Goal: Check status: Check status

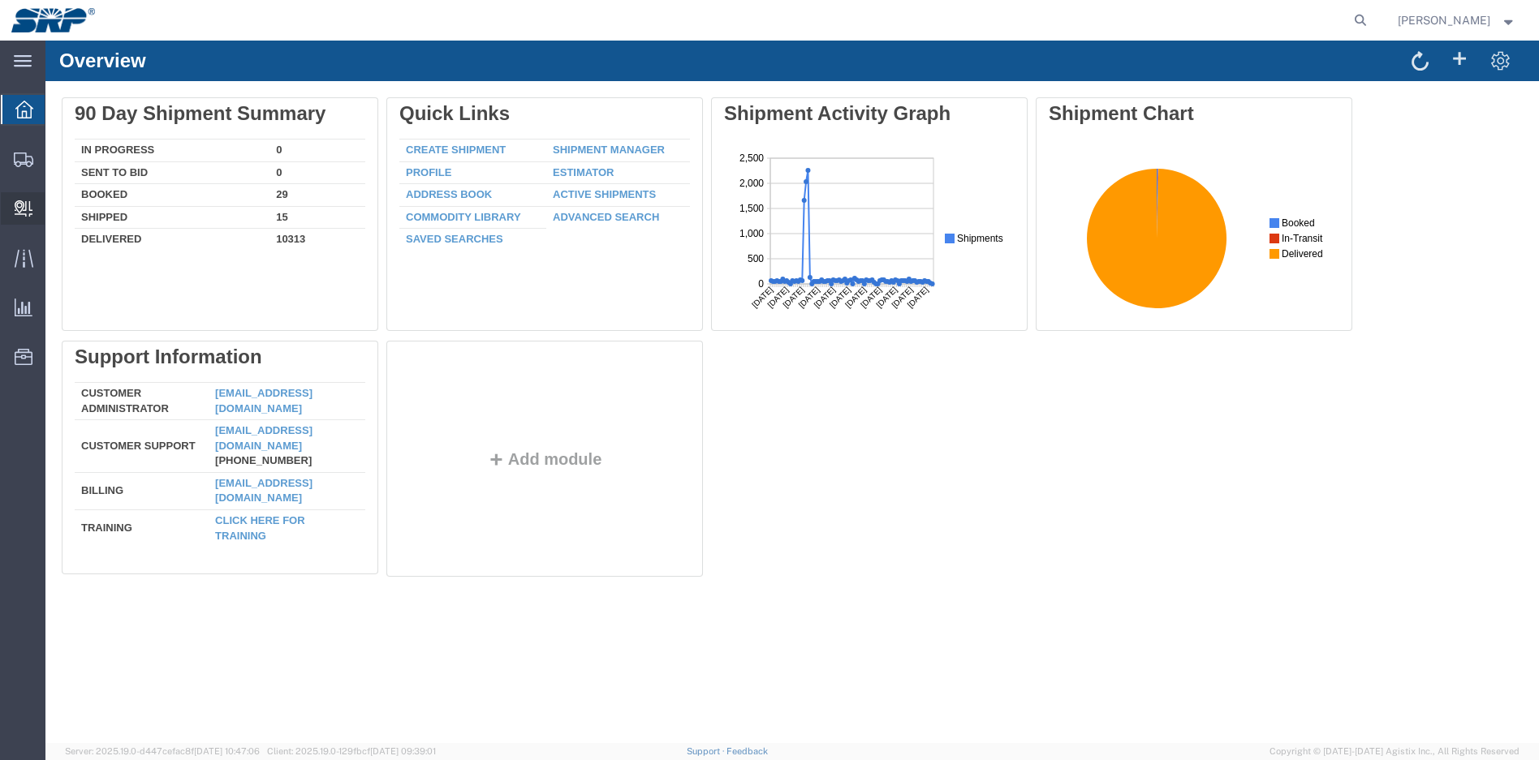
click at [24, 209] on icon at bounding box center [24, 208] width 18 height 16
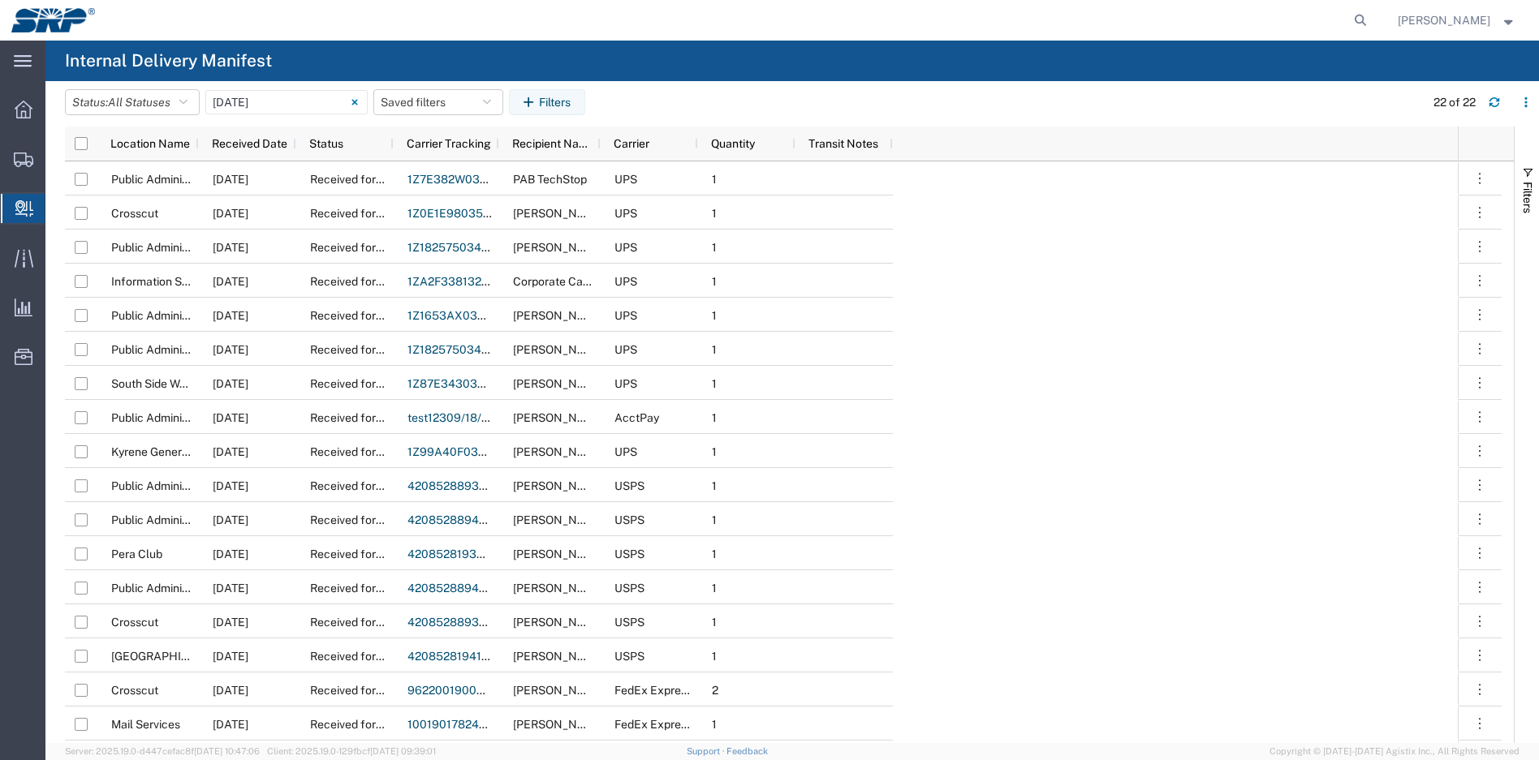
click at [1342, 23] on agx-global-search at bounding box center [1114, 20] width 519 height 41
click at [1357, 21] on icon at bounding box center [1360, 20] width 23 height 23
click at [304, 100] on input "09/18/2025 - 09/18/2025" at bounding box center [286, 102] width 162 height 24
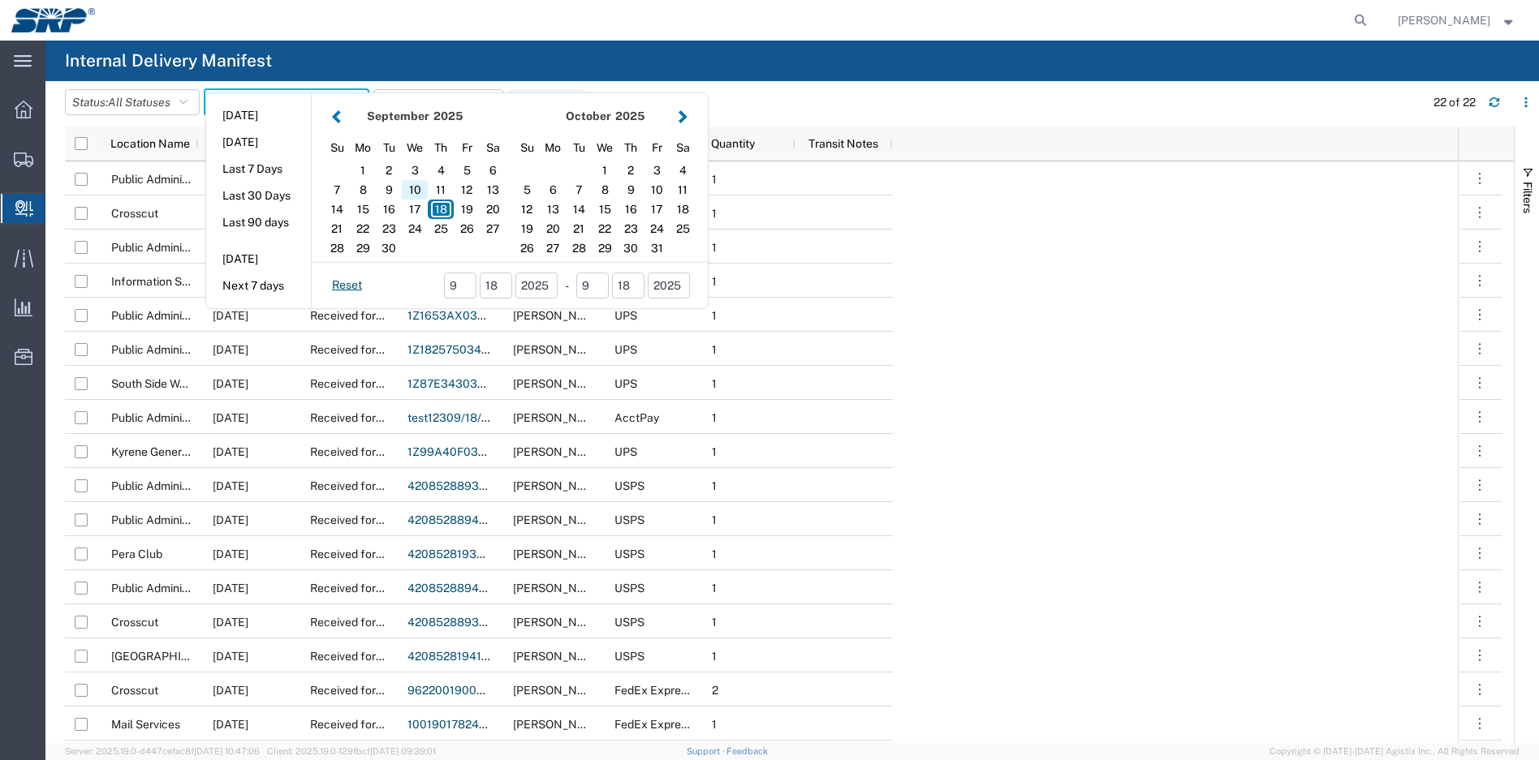
click at [416, 187] on div "10" at bounding box center [415, 189] width 26 height 19
click at [417, 186] on div "10" at bounding box center [415, 189] width 26 height 19
type input "09/10/2025"
type input "09/10/2025 - 09/10/2025"
click at [0, 0] on div at bounding box center [0, 0] width 0 height 0
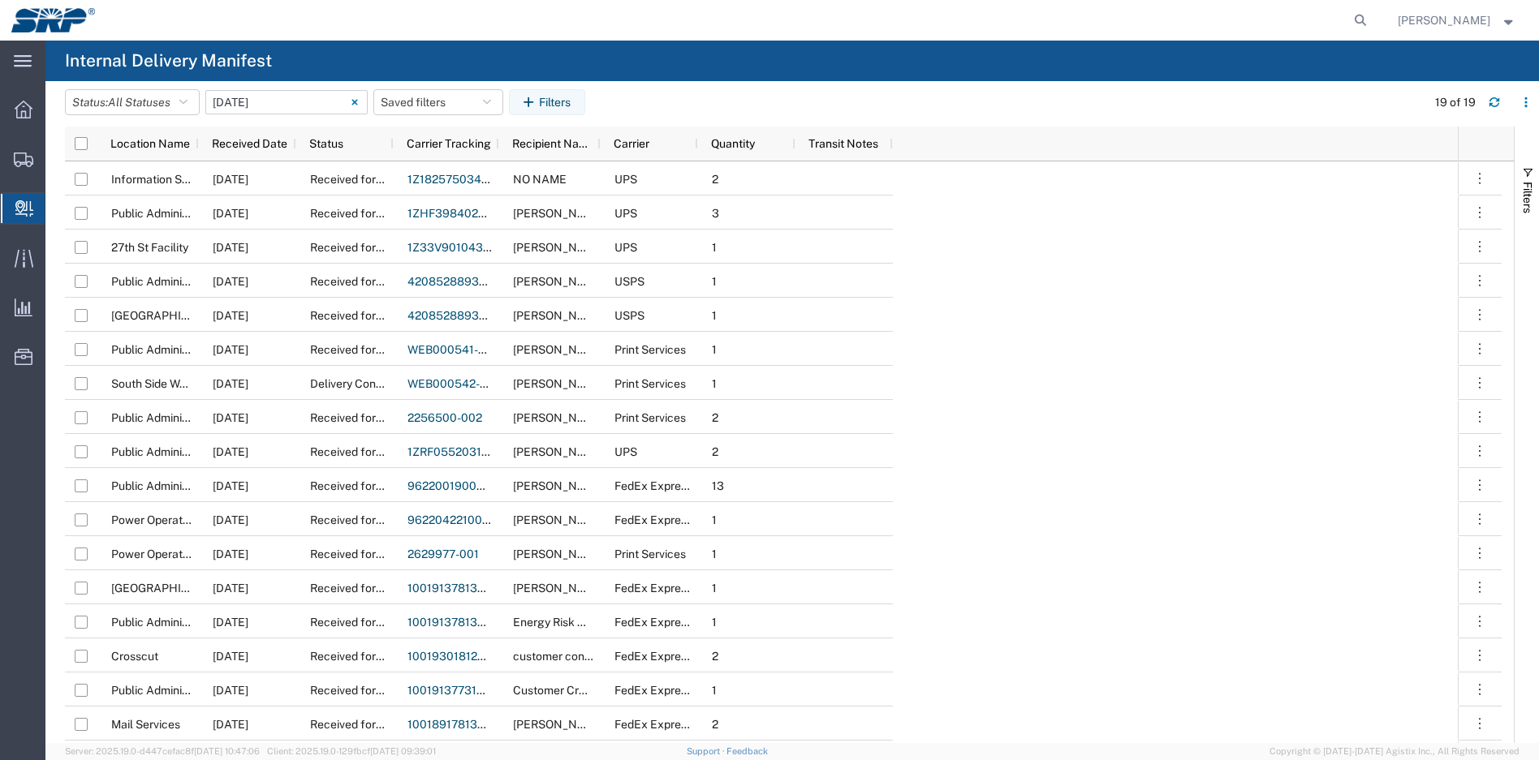
click at [1312, 17] on agx-global-search at bounding box center [1114, 20] width 519 height 41
click at [1325, 19] on agx-global-search at bounding box center [1114, 20] width 519 height 41
click at [1229, 21] on agx-global-search at bounding box center [1114, 20] width 519 height 41
click at [1257, 22] on agx-global-search at bounding box center [1114, 20] width 519 height 41
click at [1258, 22] on agx-global-search at bounding box center [1114, 20] width 519 height 41
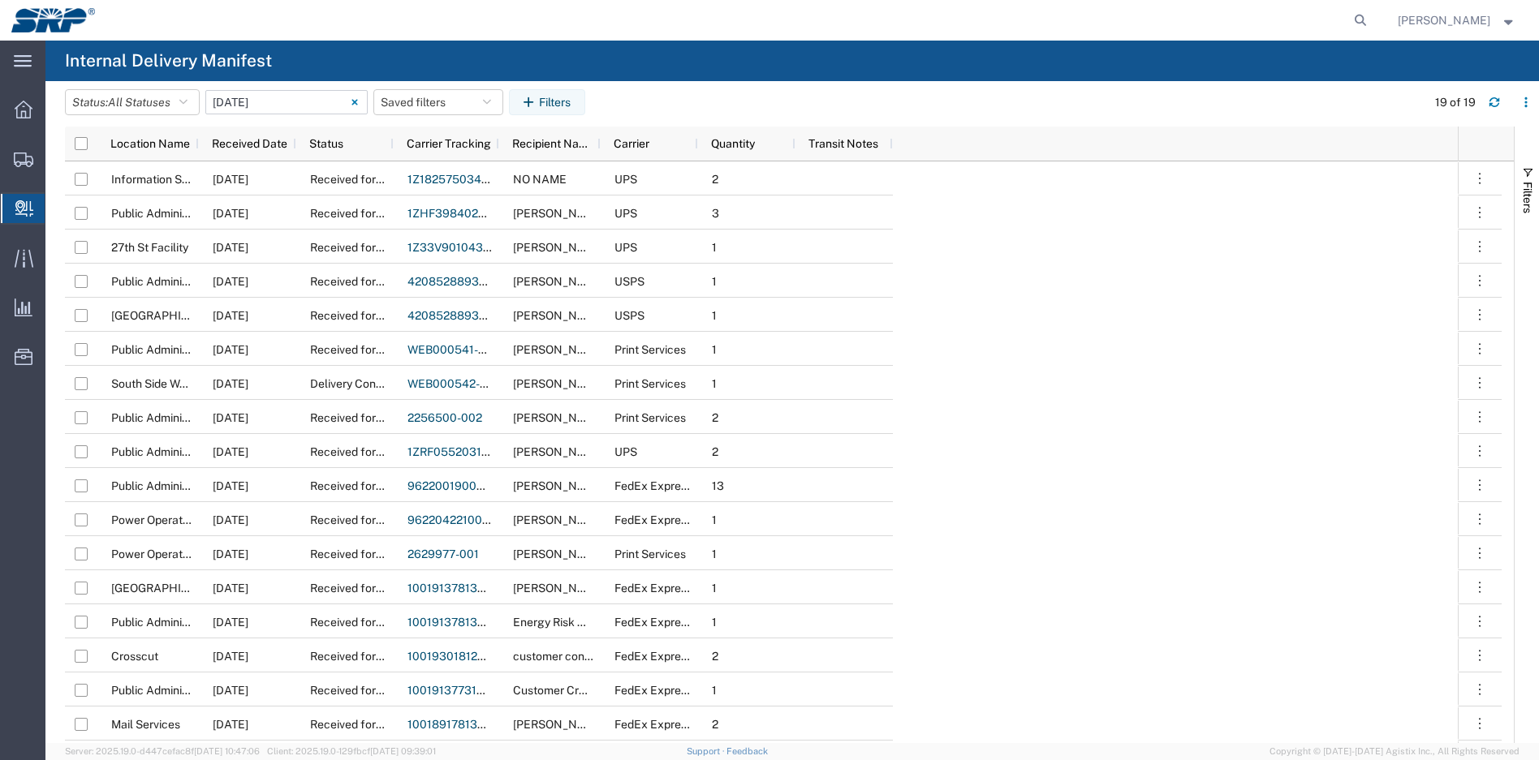
click at [1259, 22] on agx-global-search at bounding box center [1114, 20] width 519 height 41
click at [1359, 21] on icon at bounding box center [1360, 20] width 23 height 23
click at [1258, 20] on input "search" at bounding box center [1101, 20] width 493 height 39
type input "1z1825750341869754"
click at [1361, 17] on icon at bounding box center [1360, 20] width 23 height 23
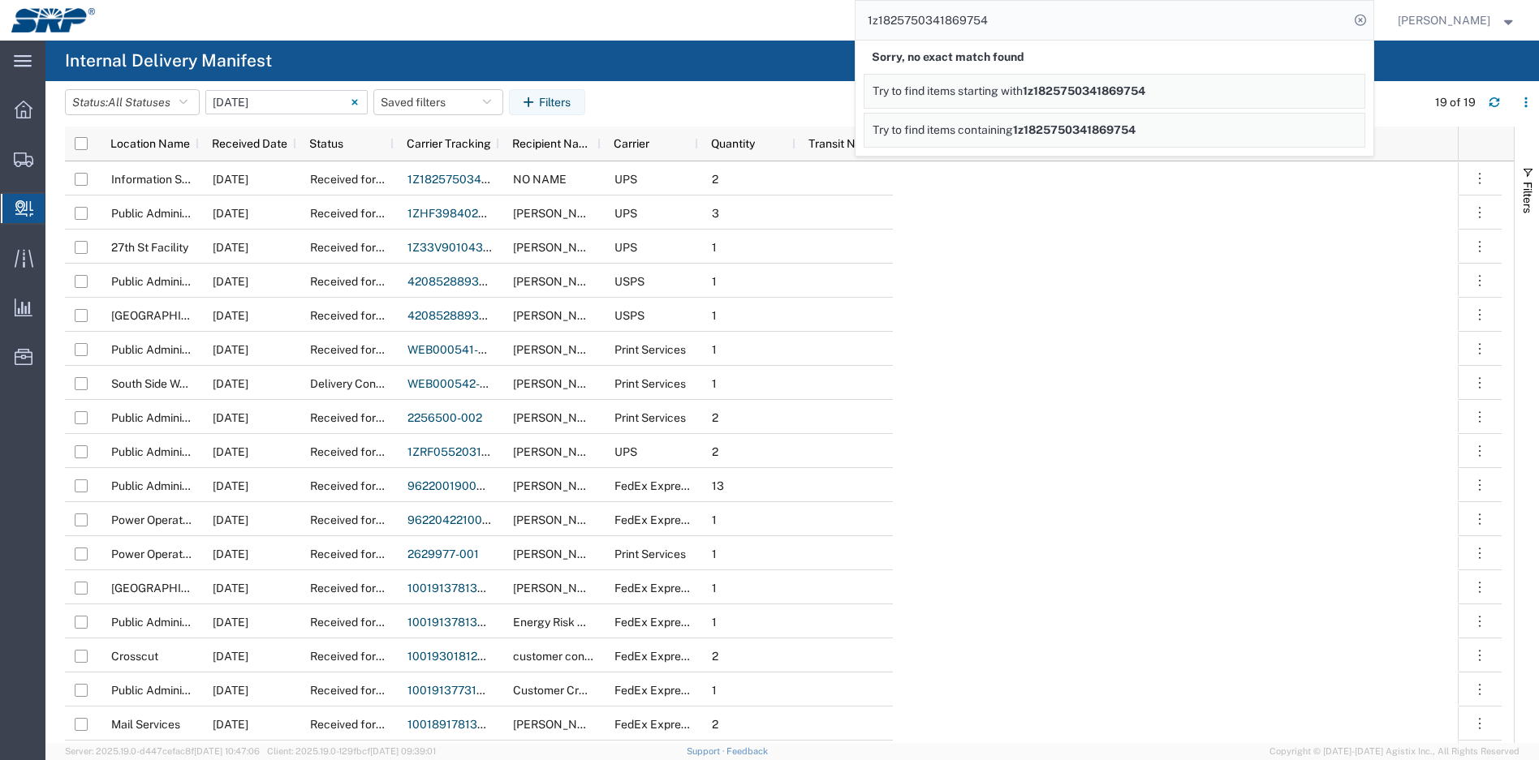
click at [1105, 99] on link "Try to find items starting with 1z1825750341869754" at bounding box center [1115, 91] width 502 height 35
click at [1006, 129] on span "Try to find items containing" at bounding box center [942, 129] width 140 height 13
click at [730, 148] on span "Quantity" at bounding box center [733, 143] width 44 height 13
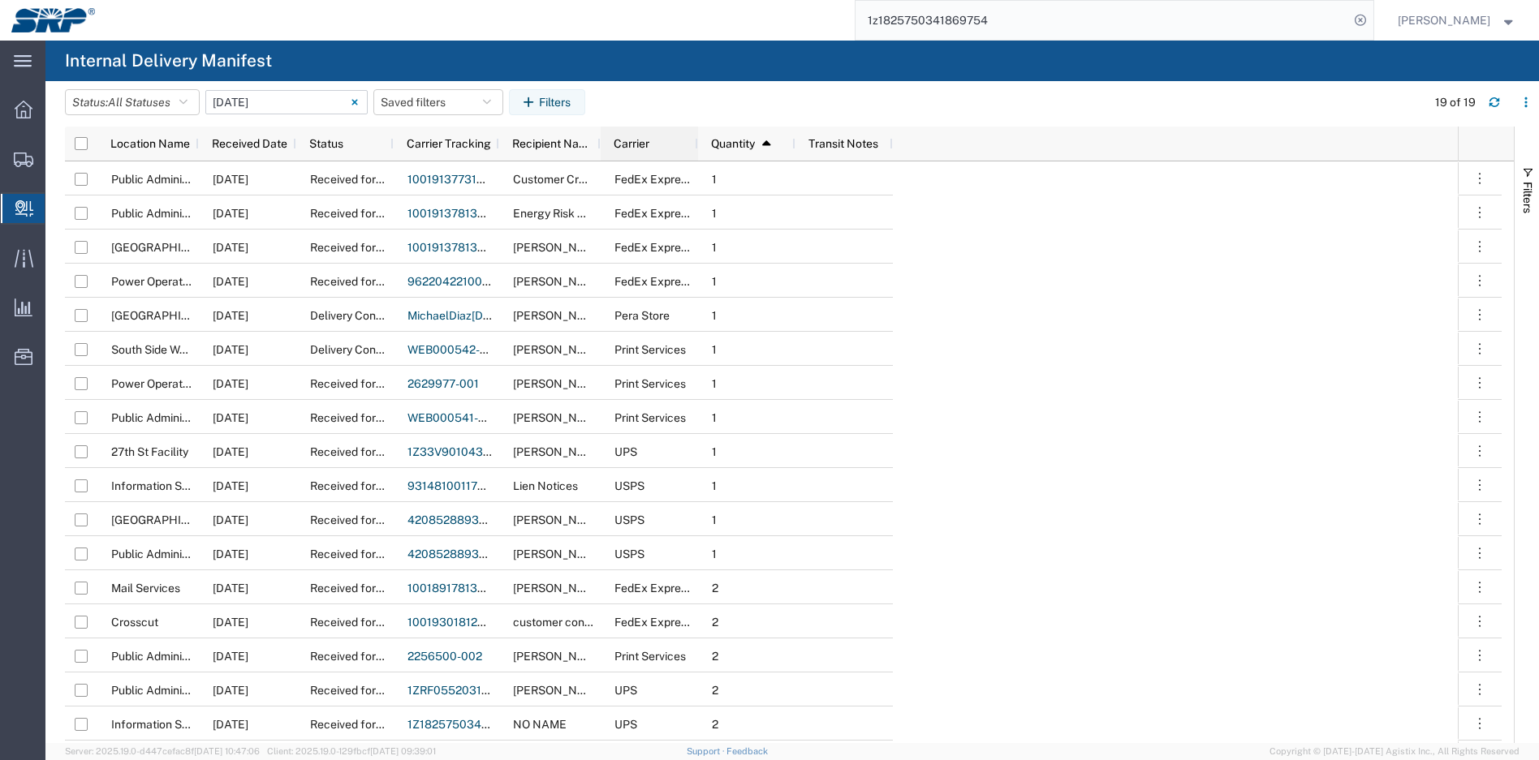
click at [655, 148] on div "Carrier" at bounding box center [653, 144] width 78 height 26
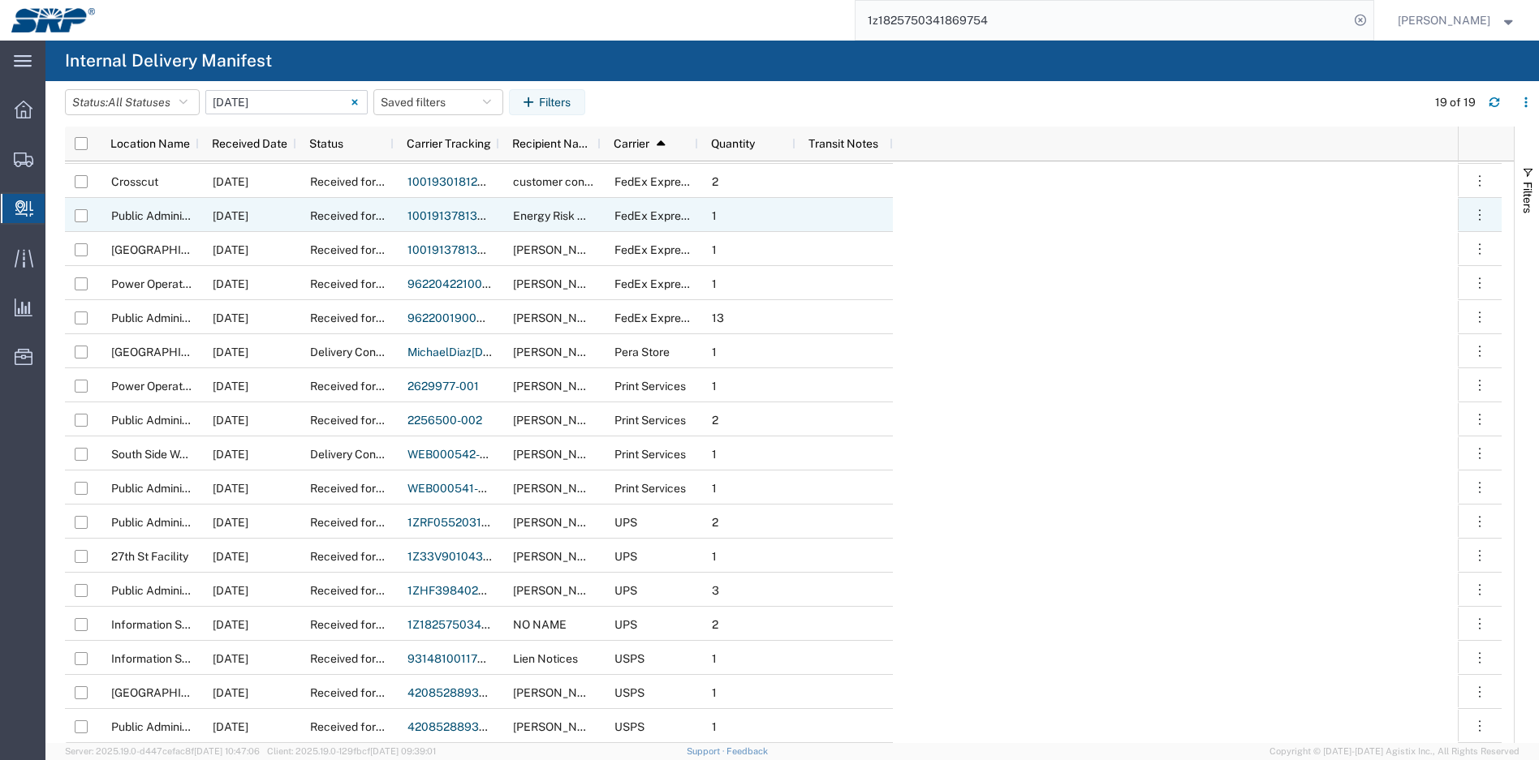
scroll to position [66, 0]
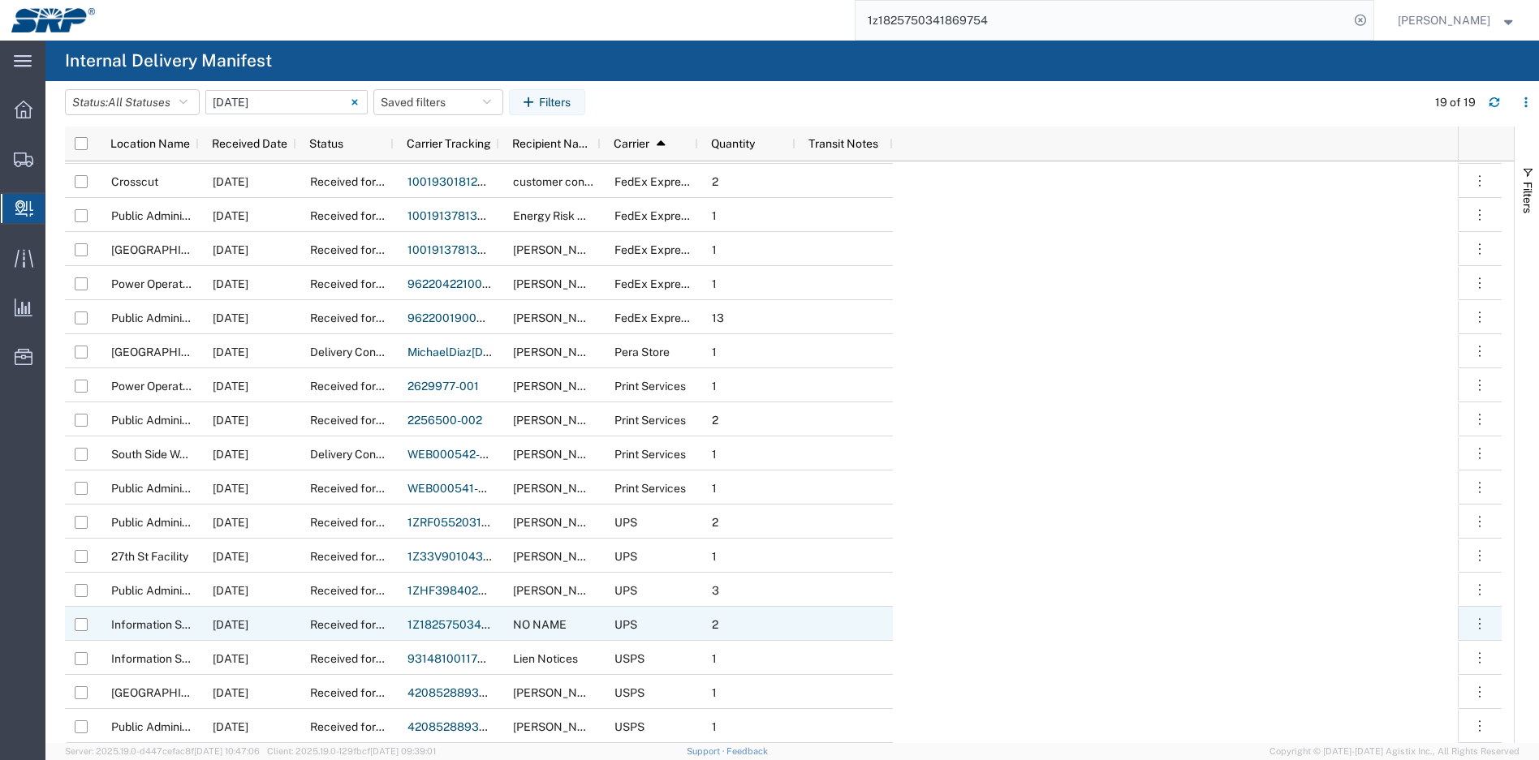
click at [442, 624] on link "1Z1825750341869745" at bounding box center [468, 624] width 122 height 13
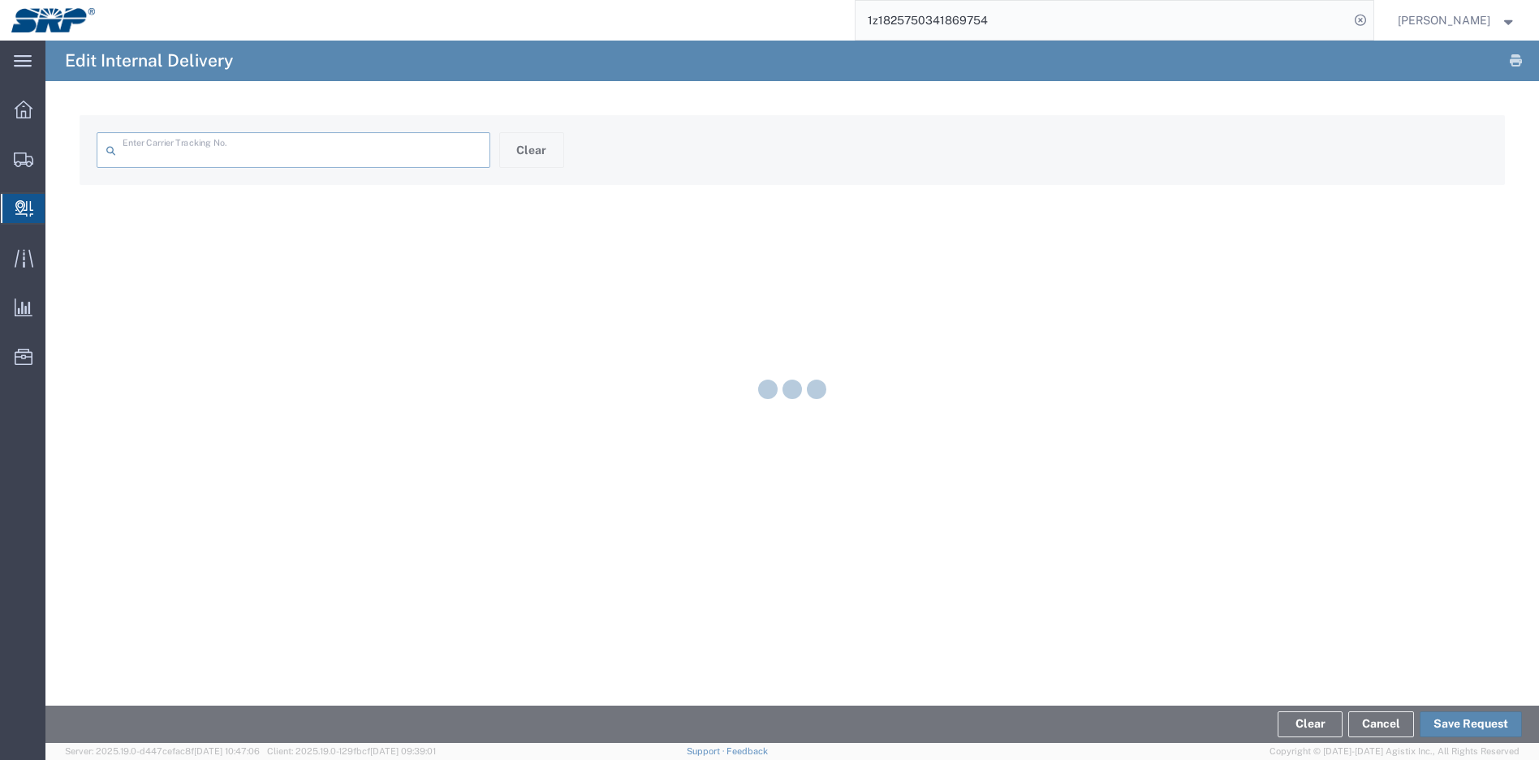
type input "1Z1825750341869745"
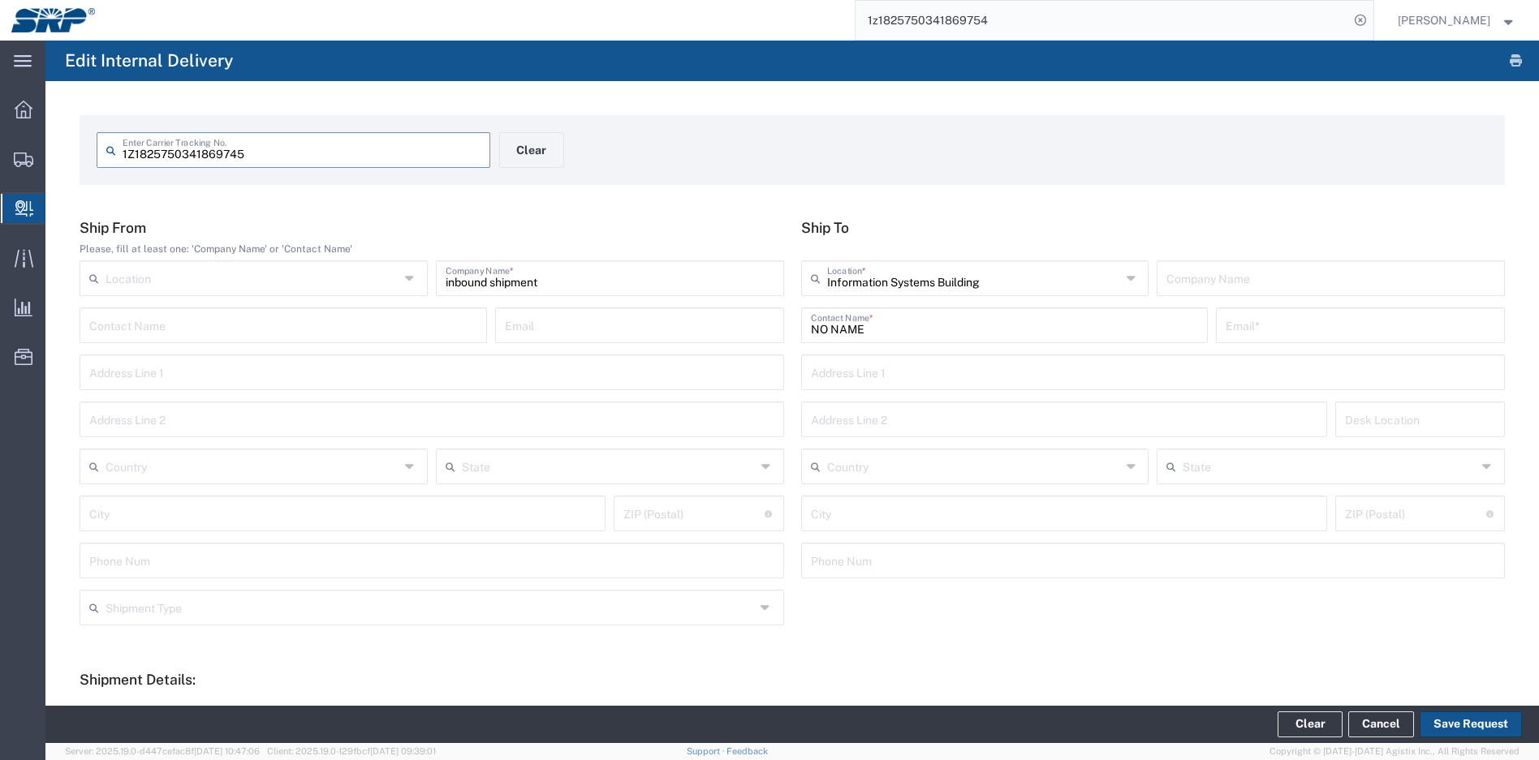
type input "Your Packaging"
type input "Ground"
type input "UPS"
click at [1144, 325] on input "NO NAME" at bounding box center [1005, 324] width 388 height 28
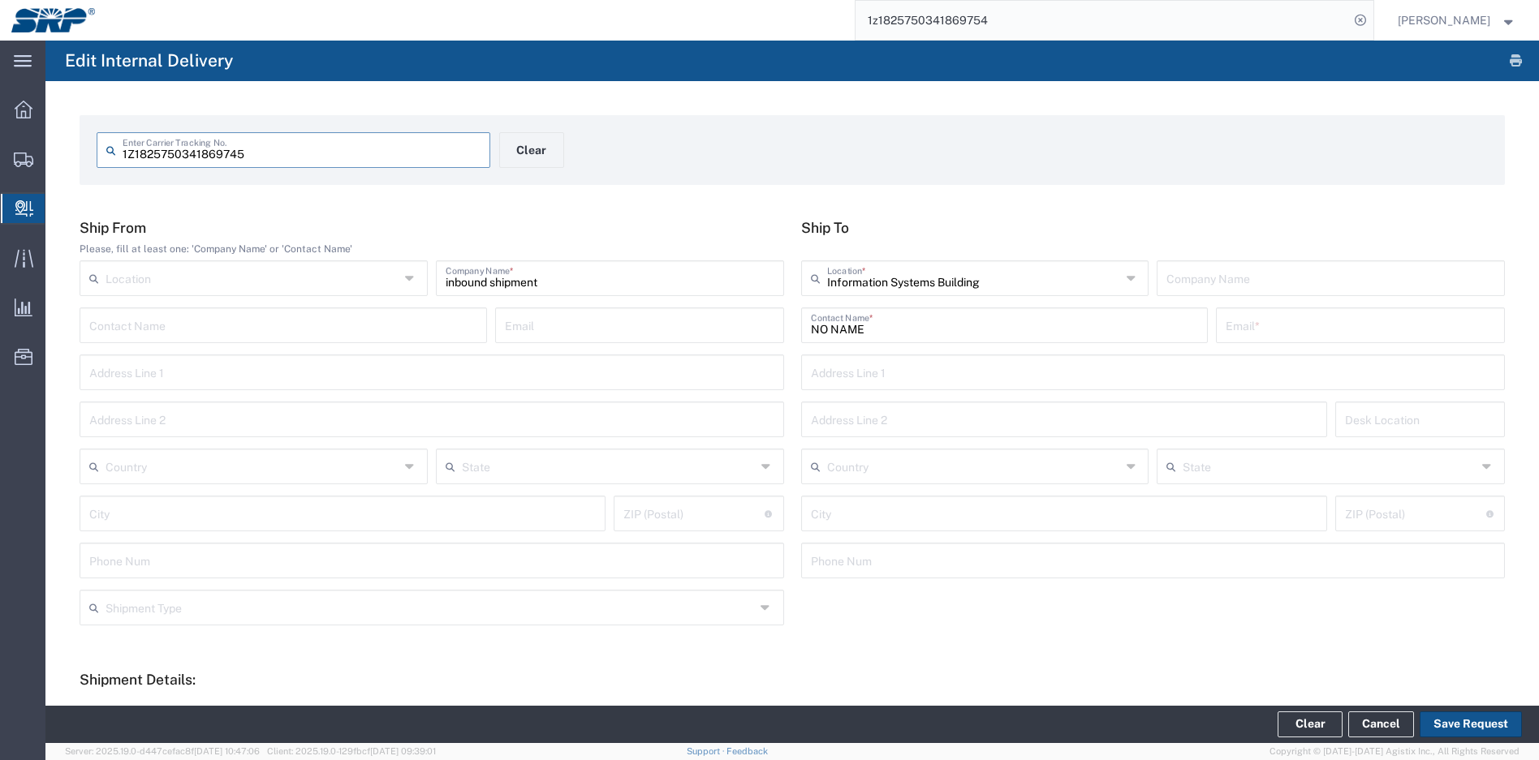
drag, startPoint x: 259, startPoint y: 153, endPoint x: 84, endPoint y: 149, distance: 175.4
click at [84, 149] on form "1Z1825750341869745 Enter Carrier Tracking No. Clear" at bounding box center [792, 150] width 1425 height 70
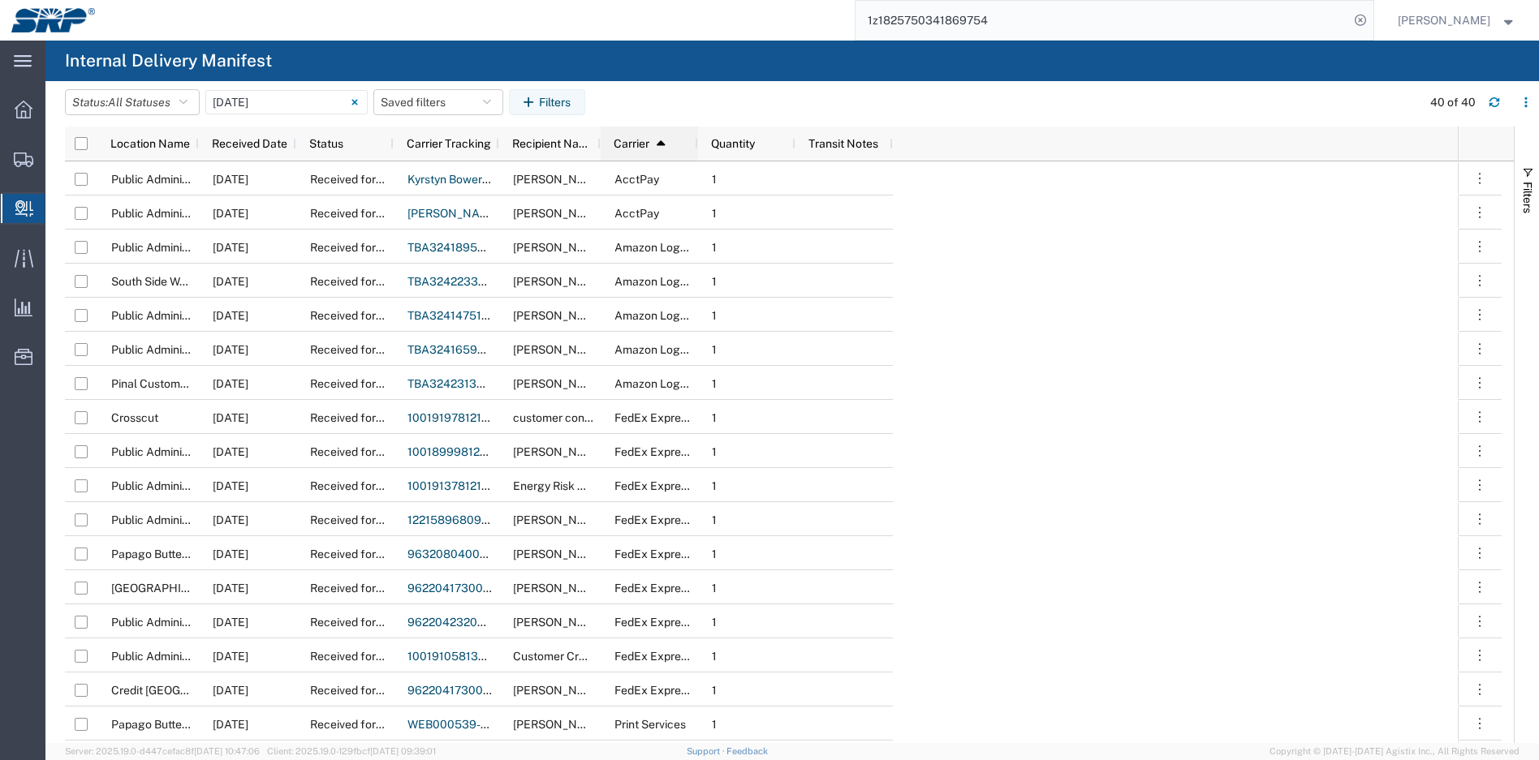
click at [665, 147] on icon at bounding box center [661, 143] width 15 height 11
click at [661, 142] on icon at bounding box center [661, 143] width 15 height 11
click at [303, 103] on input "09/09/2025 - 09/09/2025" at bounding box center [286, 102] width 162 height 24
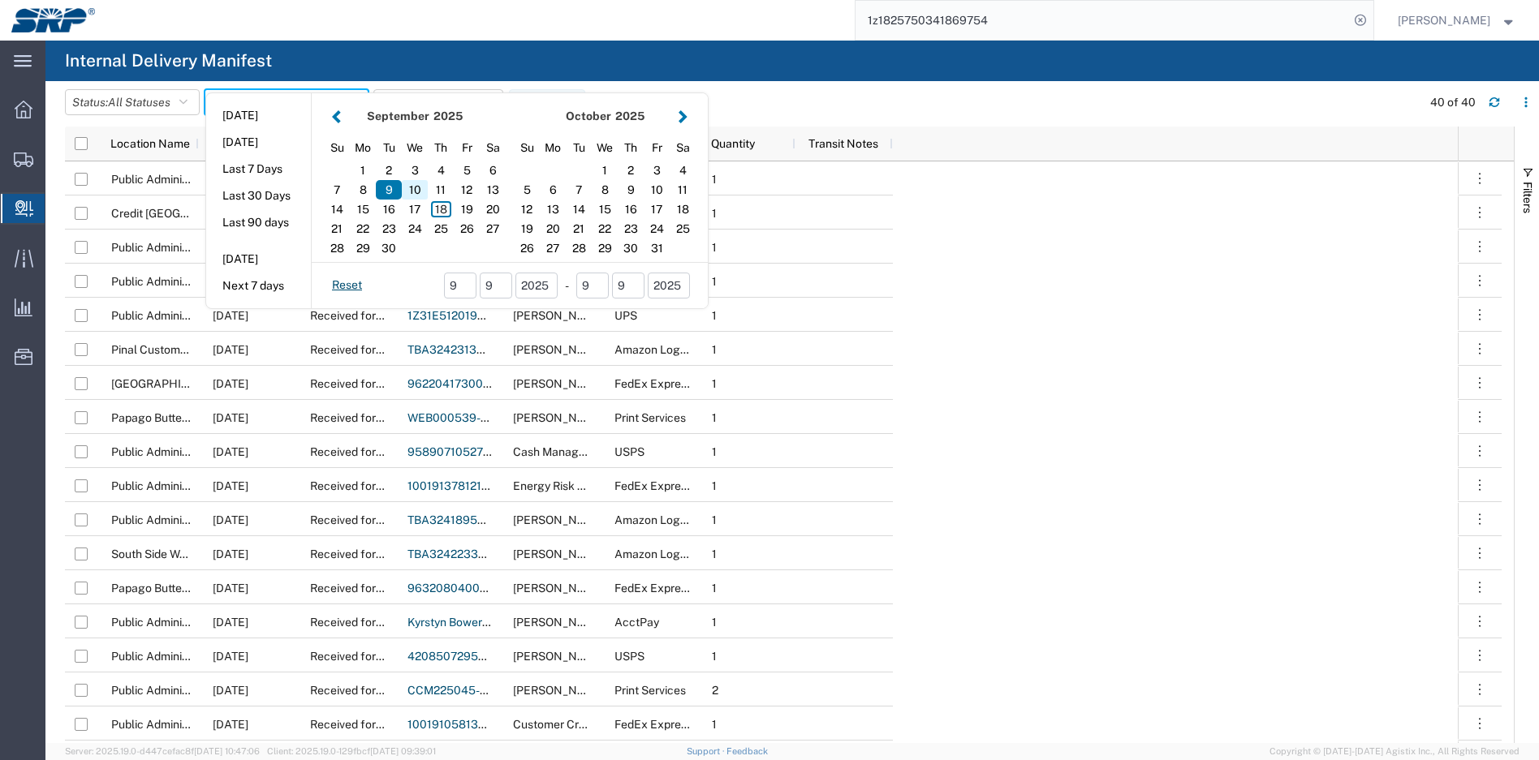
click at [420, 185] on div "10" at bounding box center [415, 189] width 26 height 19
click at [420, 192] on div "10" at bounding box center [415, 189] width 26 height 19
type input "09/10/2025"
type input "09/10/2025 - 09/10/2025"
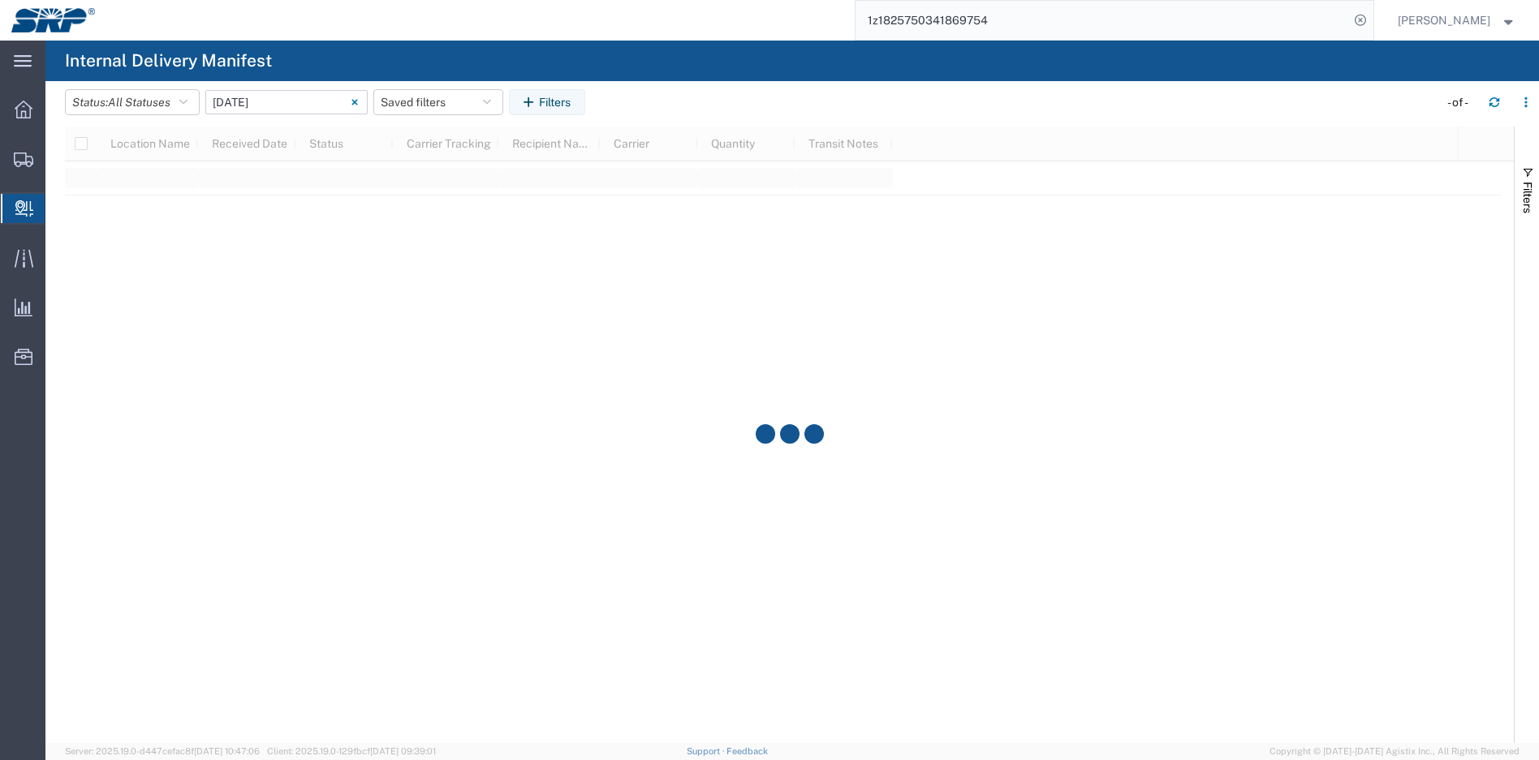
click at [420, 192] on div at bounding box center [789, 435] width 1449 height 617
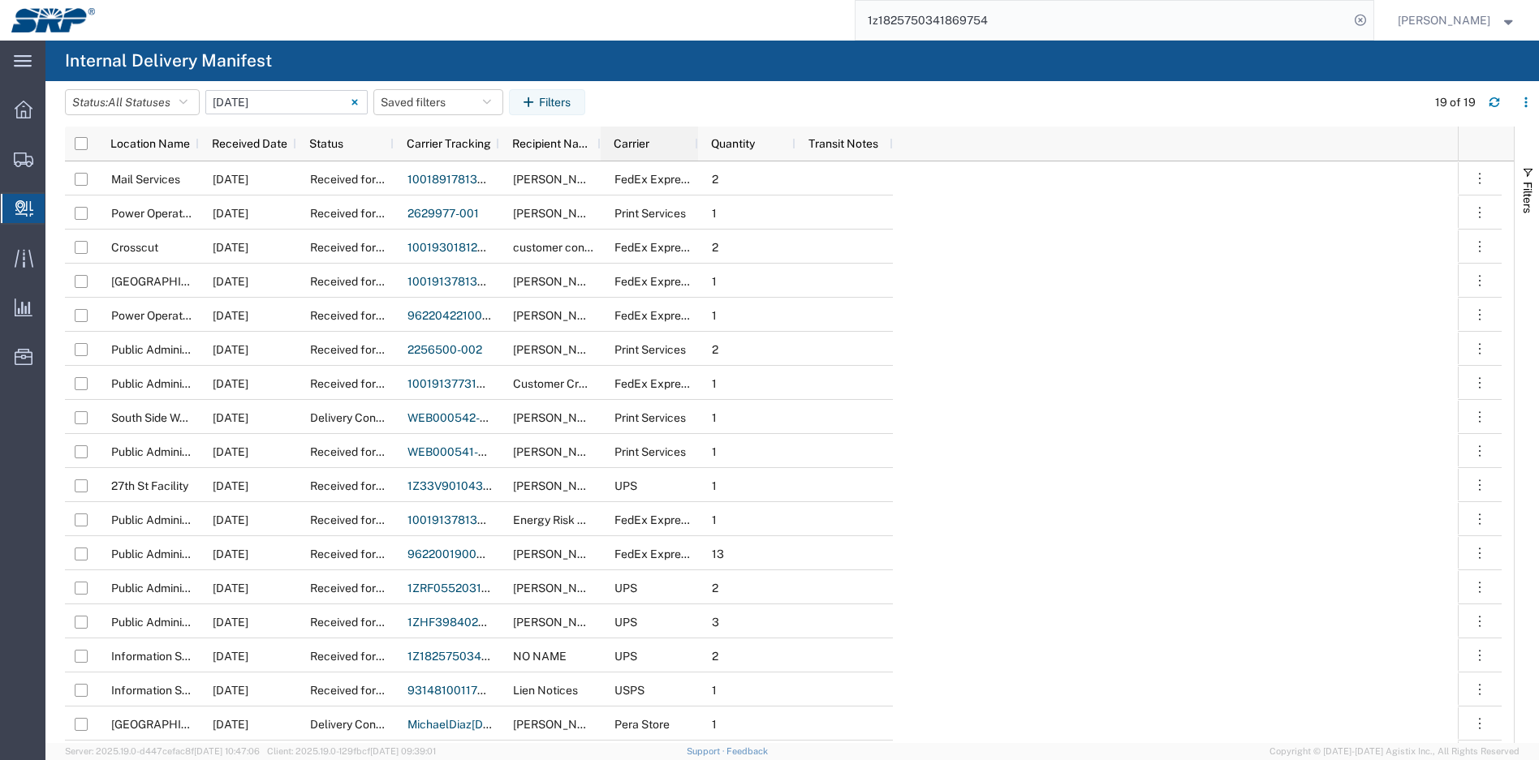
click at [651, 149] on div "Carrier" at bounding box center [653, 144] width 78 height 26
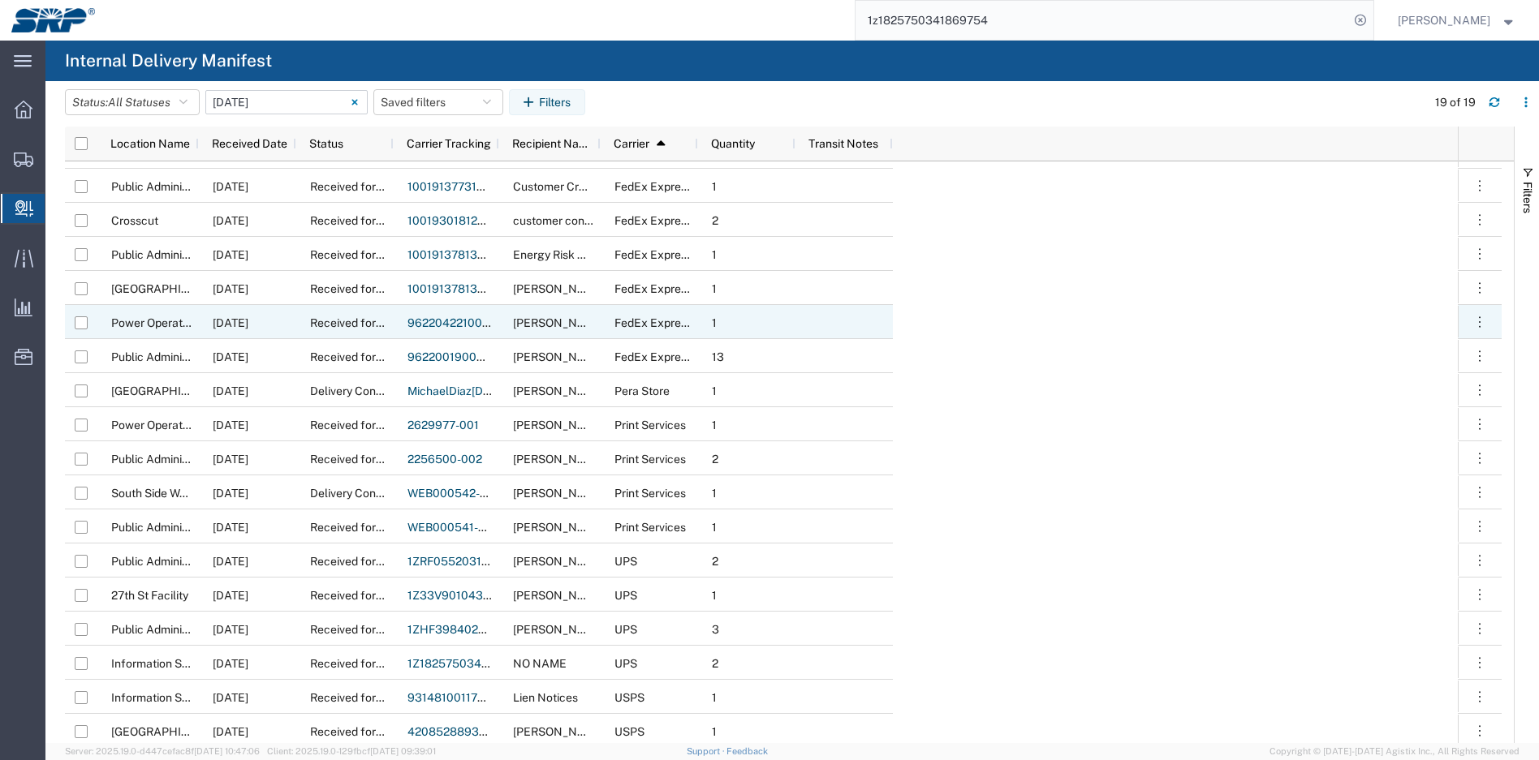
scroll to position [66, 0]
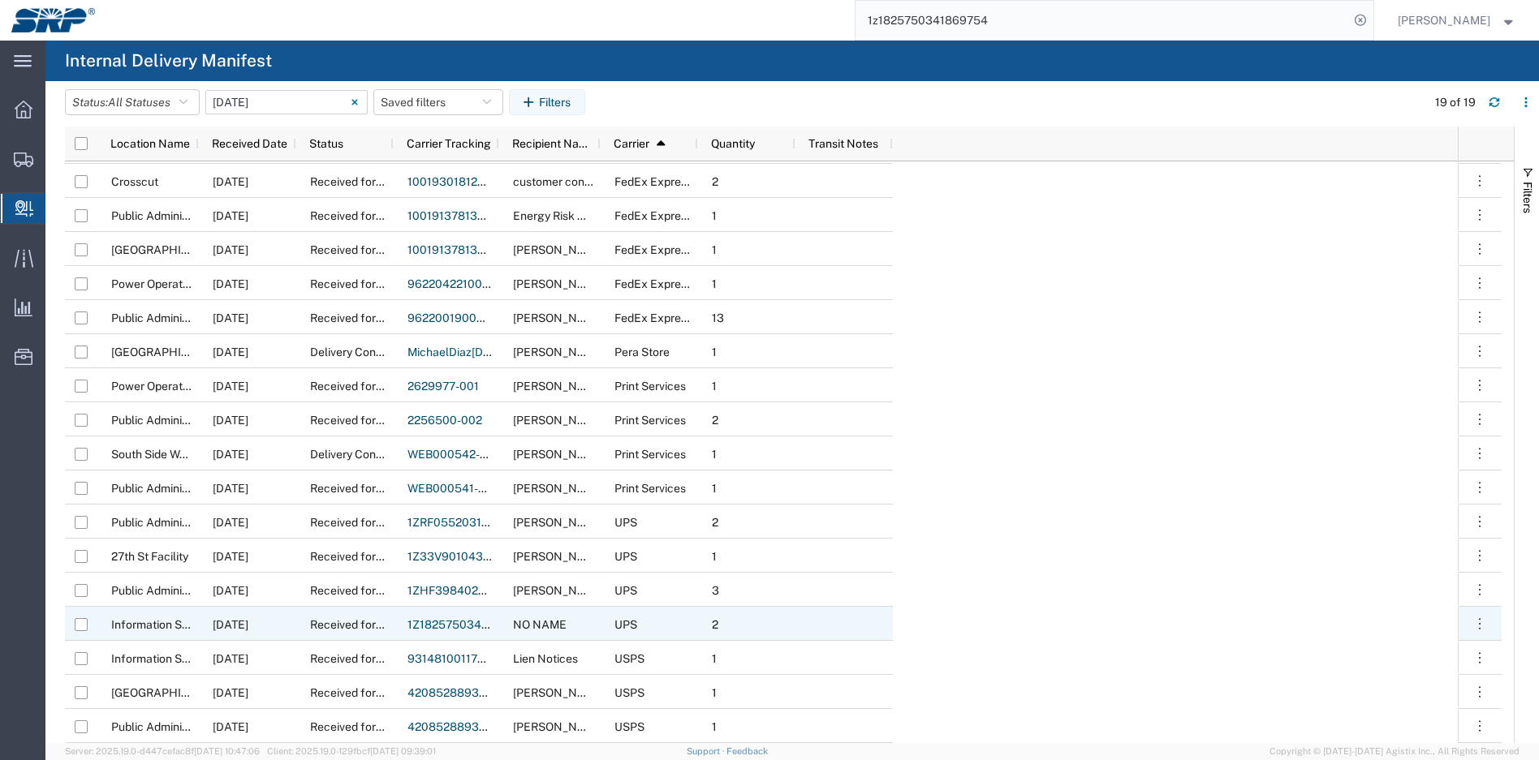
click at [457, 621] on link "1Z1825750341869745" at bounding box center [468, 624] width 122 height 13
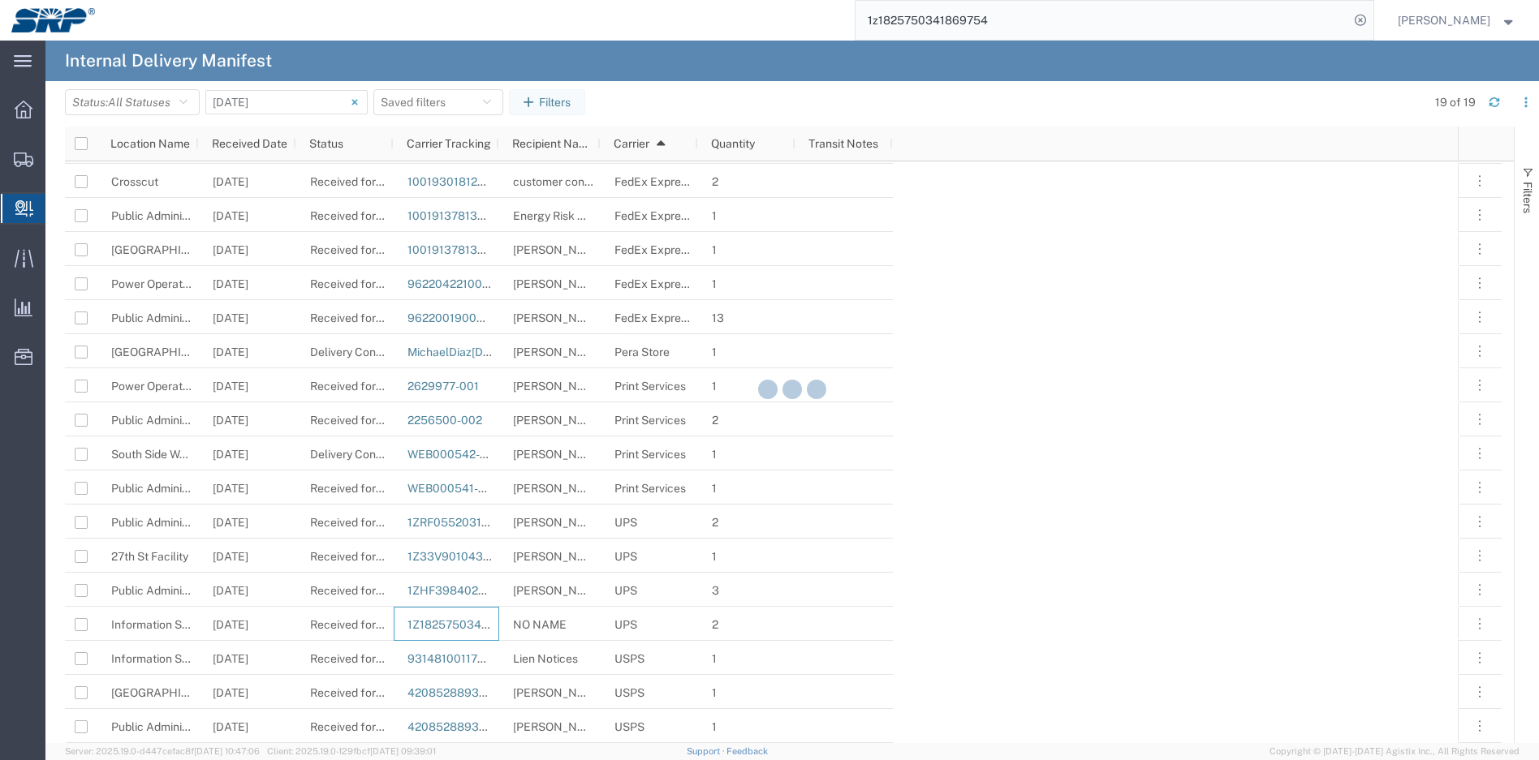
click at [457, 621] on div at bounding box center [791, 392] width 1493 height 703
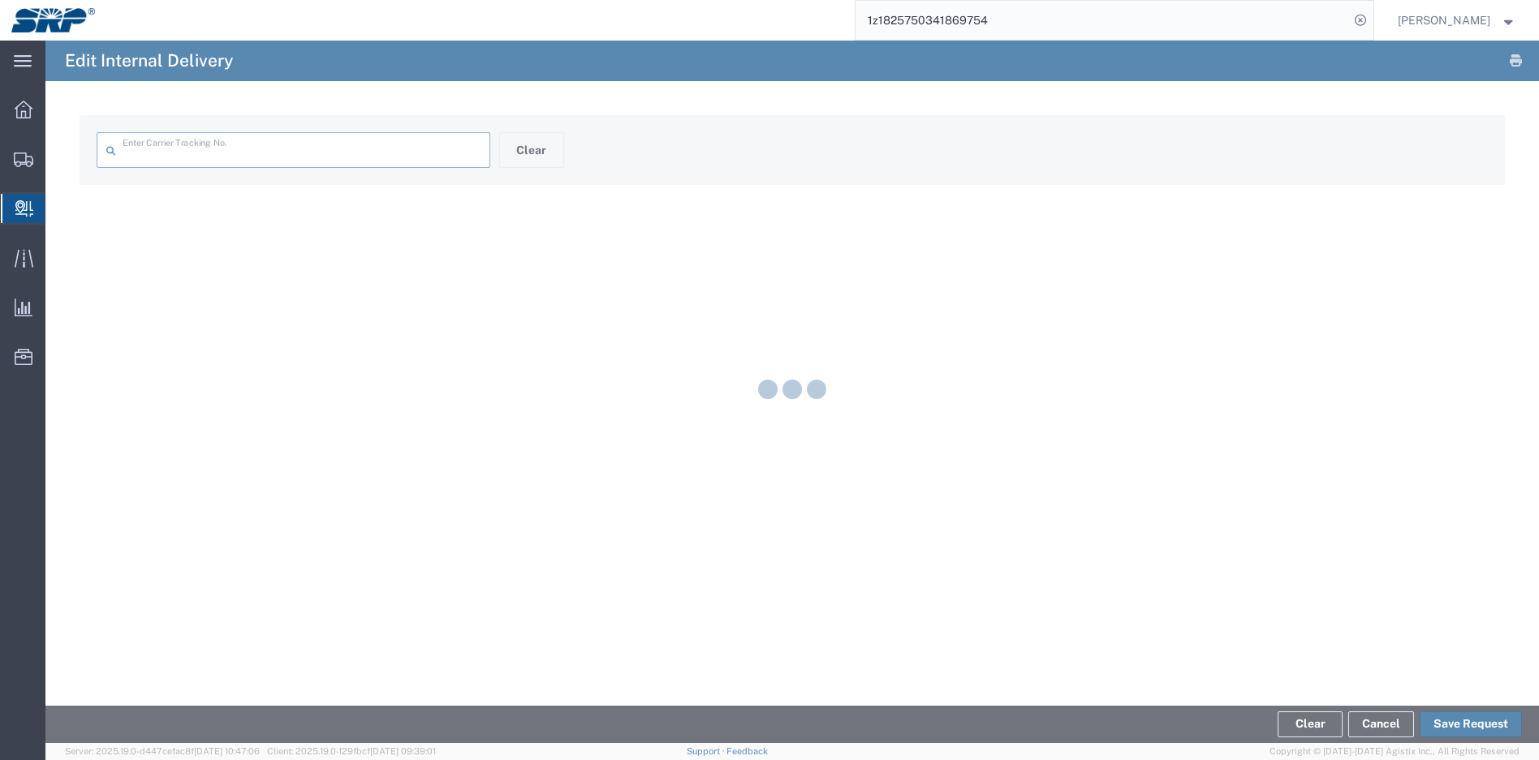
type input "1Z1825750341869745"
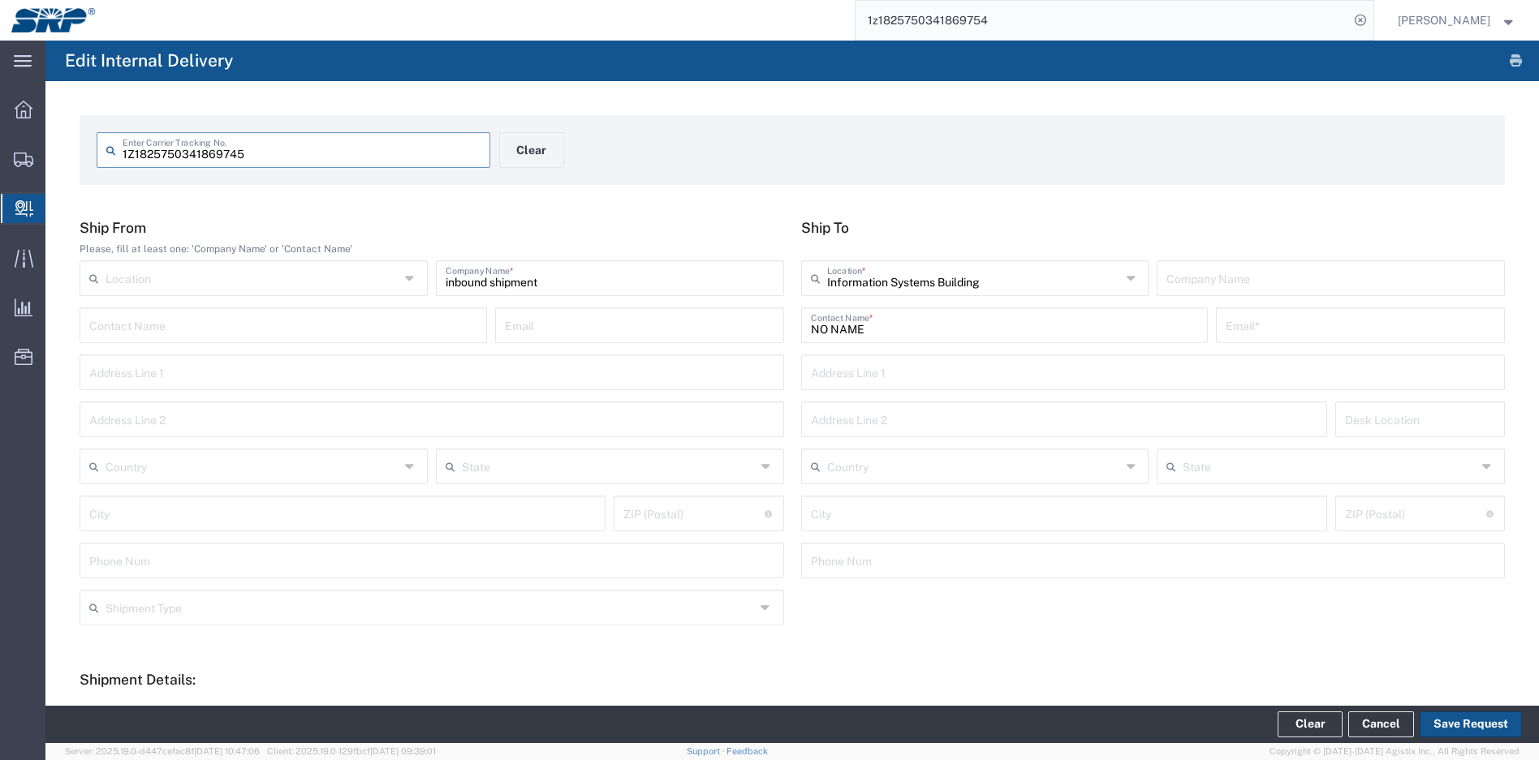
type input "Your Packaging"
type input "Ground"
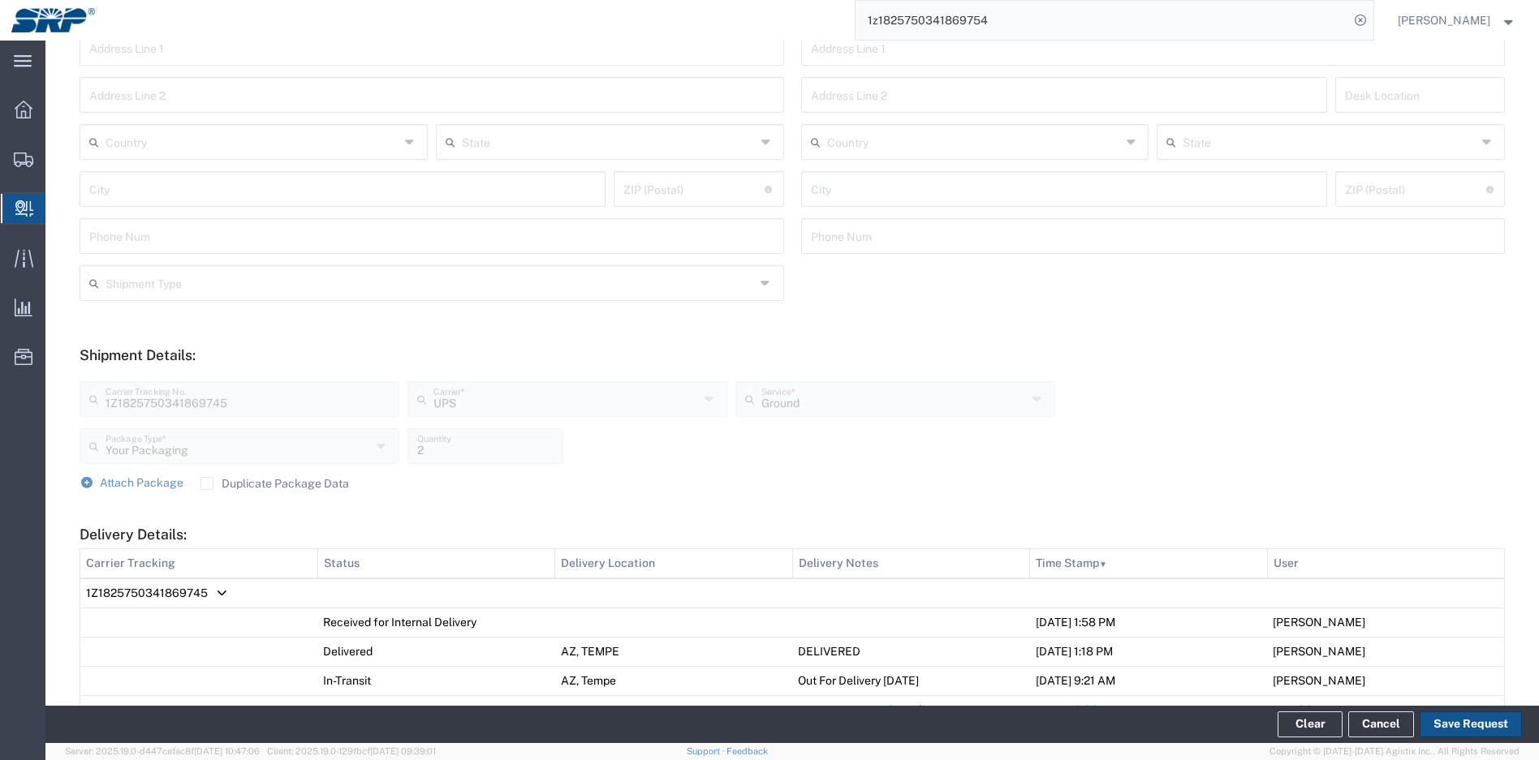
scroll to position [568, 0]
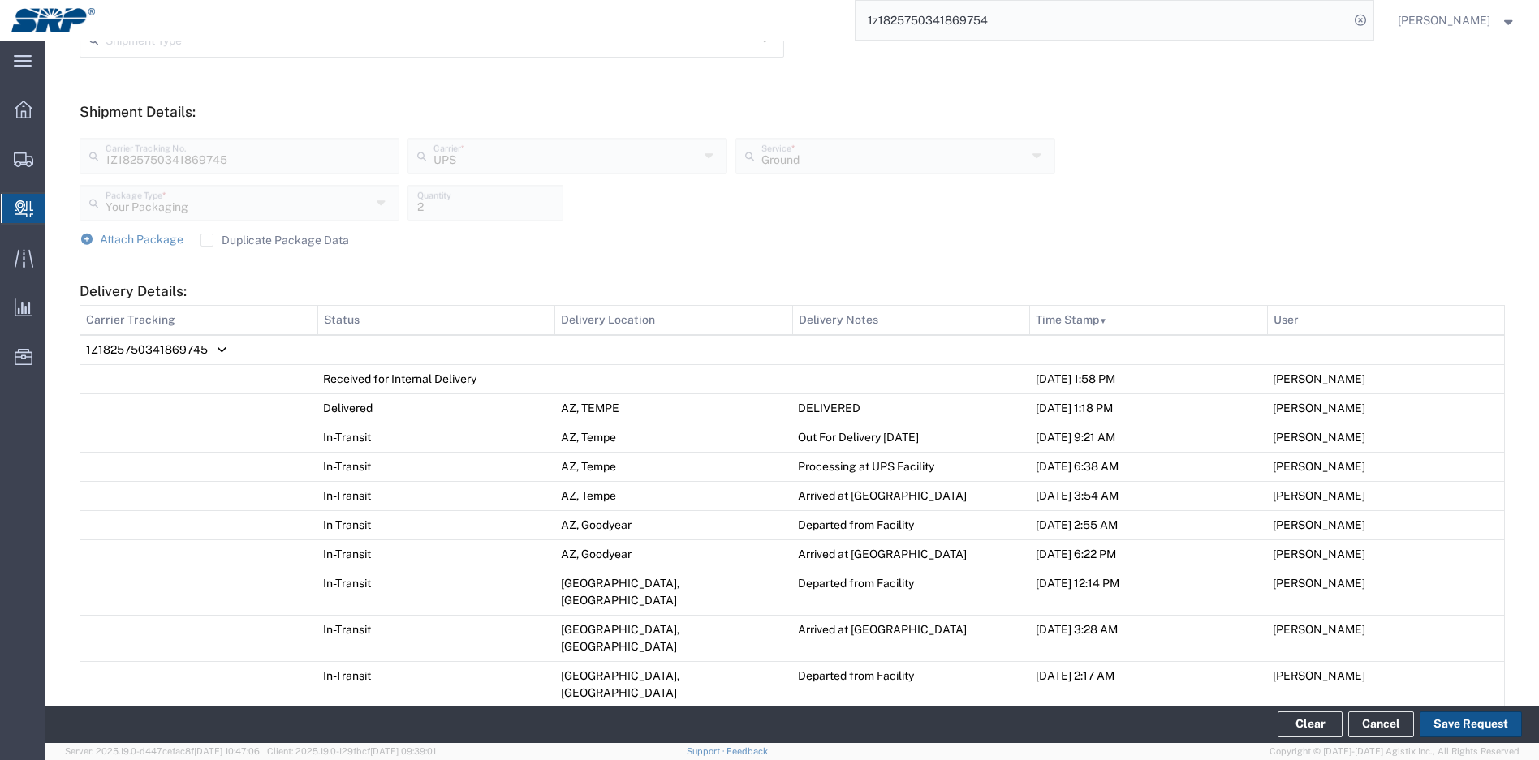
click at [213, 346] on td "1Z1825750341869745" at bounding box center [792, 350] width 1424 height 30
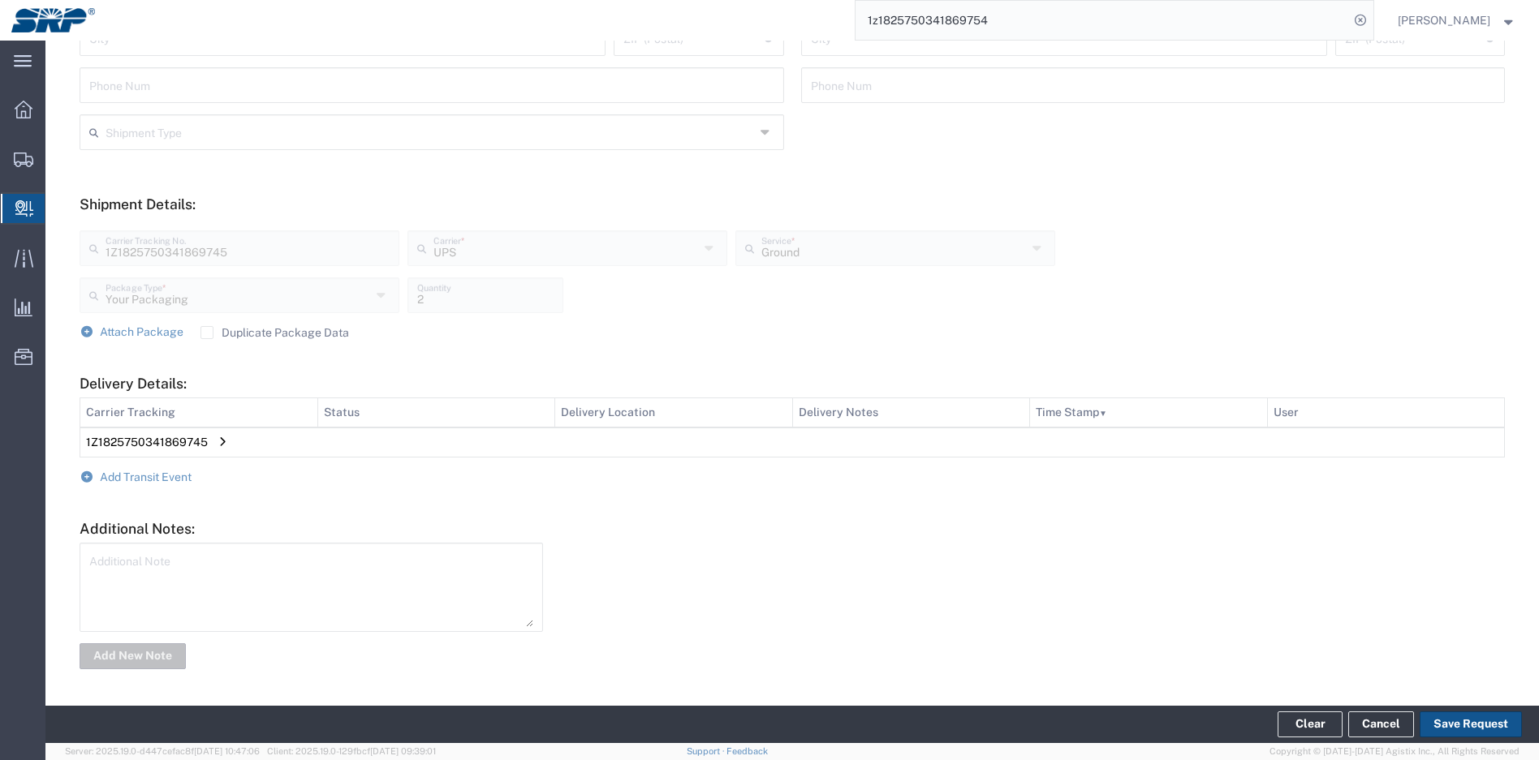
click at [222, 442] on span "Delivery Details:" at bounding box center [222, 442] width 12 height 1
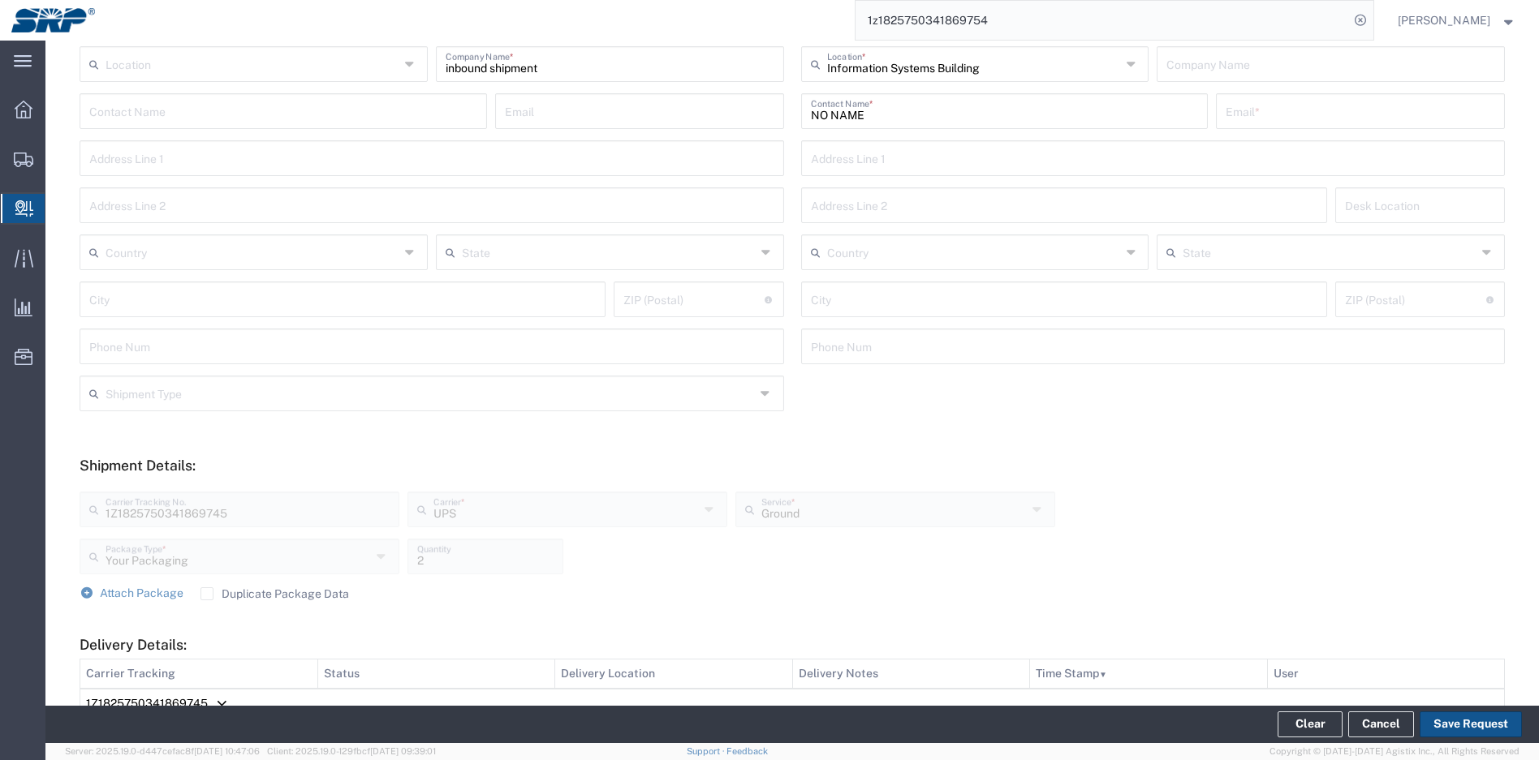
scroll to position [0, 0]
